Goal: Check status: Check status

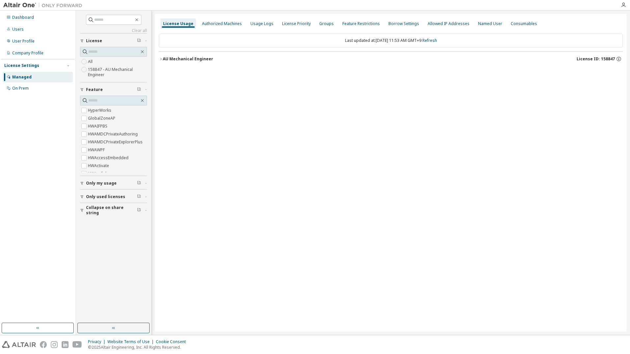
click at [168, 60] on div "AU Mechanical Engineer" at bounding box center [188, 58] width 50 height 5
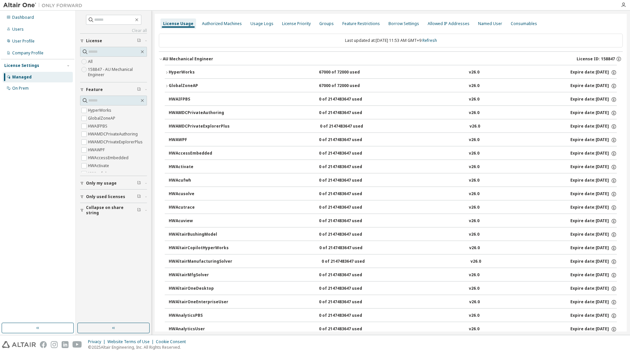
click at [171, 73] on div "HyperWorks" at bounding box center [198, 72] width 59 height 6
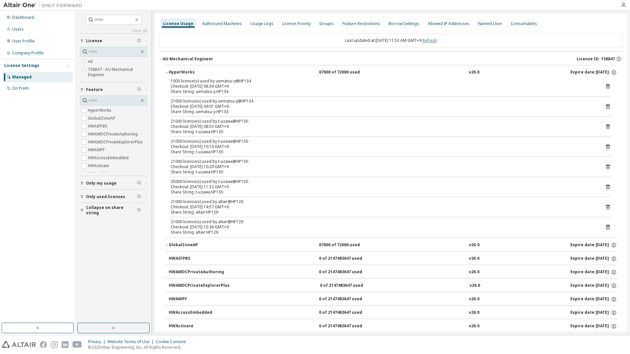
click at [433, 40] on link "Refresh" at bounding box center [429, 41] width 14 height 6
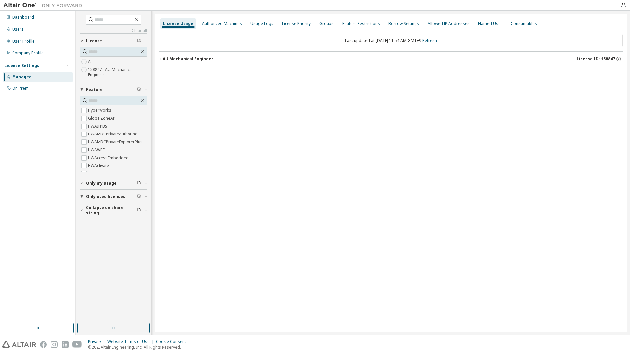
click at [170, 59] on div "AU Mechanical Engineer" at bounding box center [188, 58] width 50 height 5
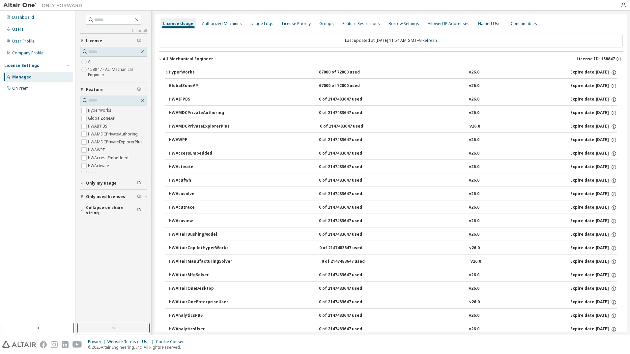
click at [174, 72] on div "HyperWorks" at bounding box center [198, 72] width 59 height 6
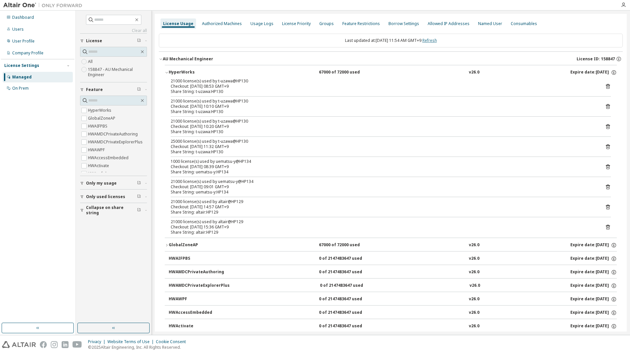
click at [437, 38] on link "Refresh" at bounding box center [429, 41] width 14 height 6
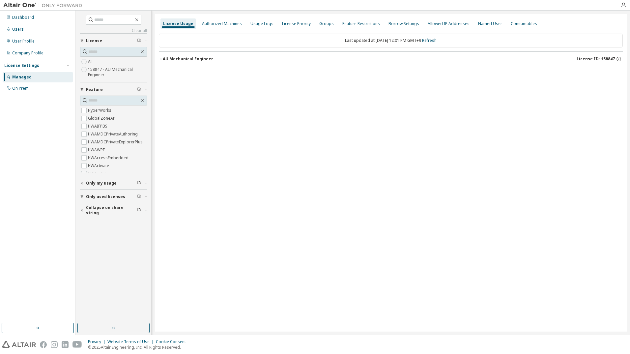
click at [166, 59] on div "AU Mechanical Engineer" at bounding box center [188, 58] width 50 height 5
